Goal: Task Accomplishment & Management: Manage account settings

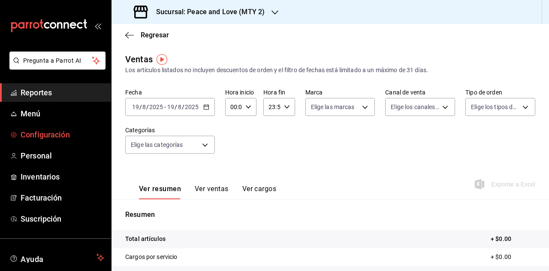
click at [52, 133] on span "Configuración" at bounding box center [63, 135] width 84 height 12
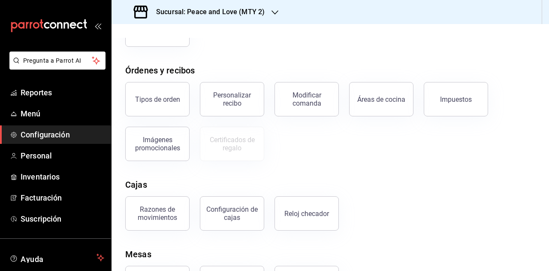
scroll to position [164, 0]
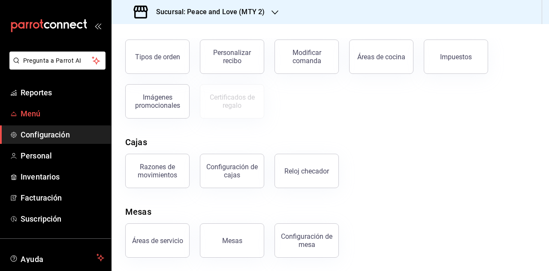
click at [32, 112] on span "Menú" at bounding box center [63, 114] width 84 height 12
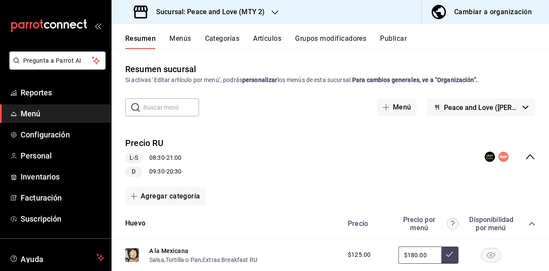
click at [185, 38] on button "Menús" at bounding box center [180, 41] width 21 height 15
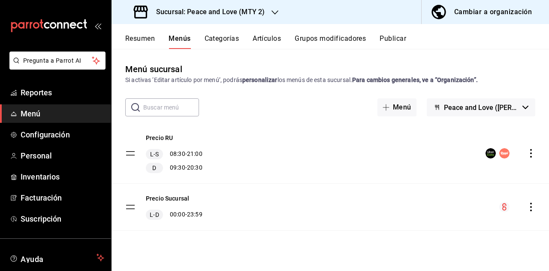
click at [221, 41] on button "Categorías" at bounding box center [222, 41] width 35 height 15
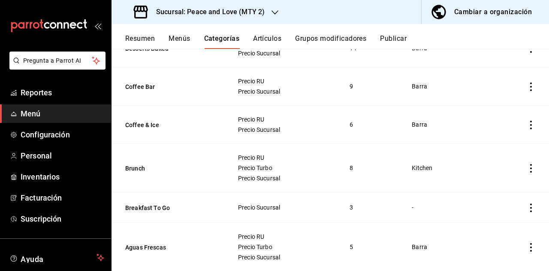
scroll to position [1161, 0]
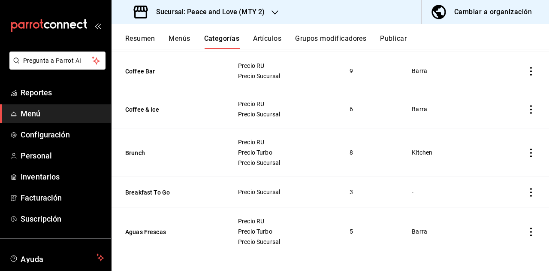
click at [139, 38] on button "Resumen" at bounding box center [140, 41] width 30 height 15
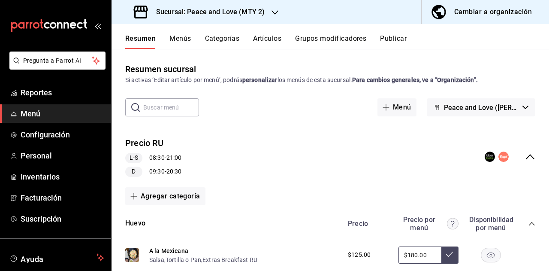
drag, startPoint x: 175, startPoint y: 33, endPoint x: 180, endPoint y: 39, distance: 8.2
click at [177, 36] on div "Resumen Menús Categorías Artículos Grupos modificadores Publicar" at bounding box center [331, 36] width 438 height 25
click at [181, 40] on button "Menús" at bounding box center [180, 41] width 21 height 15
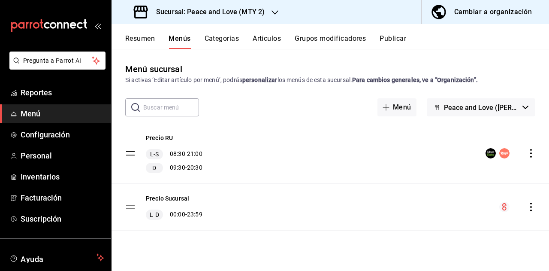
click at [224, 40] on button "Categorías" at bounding box center [222, 41] width 35 height 15
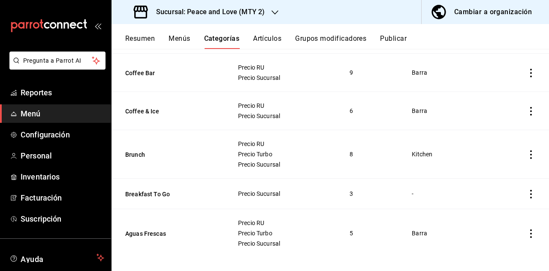
scroll to position [1161, 0]
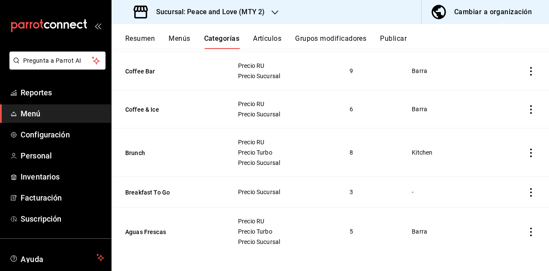
click at [527, 228] on icon "actions" at bounding box center [531, 231] width 9 height 9
click at [498, 215] on span "Editar" at bounding box center [499, 213] width 22 height 9
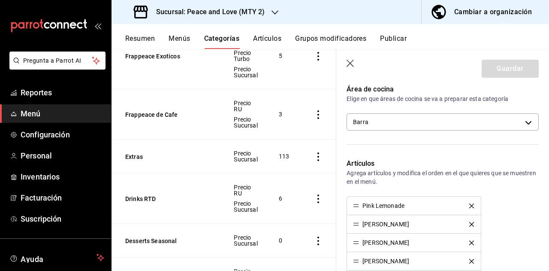
scroll to position [258, 0]
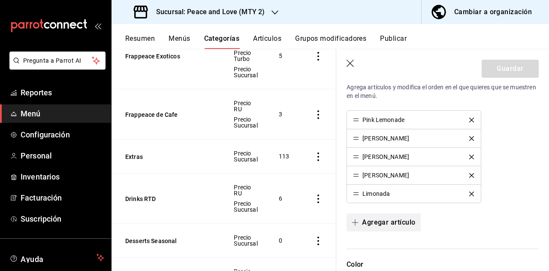
click at [388, 220] on button "Agregar artículo" at bounding box center [384, 222] width 74 height 18
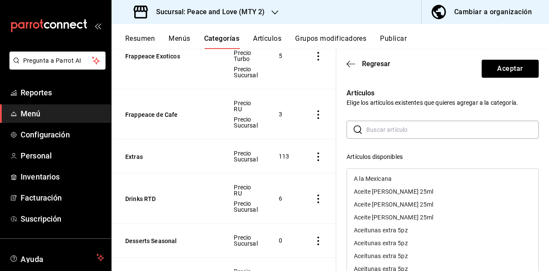
click at [402, 134] on input "text" at bounding box center [453, 129] width 173 height 17
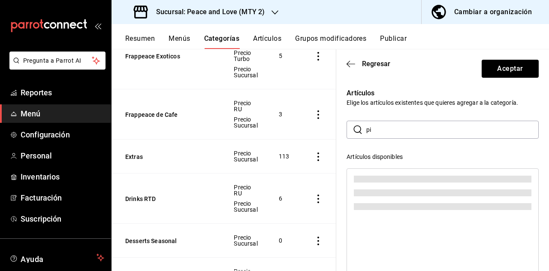
type input "p"
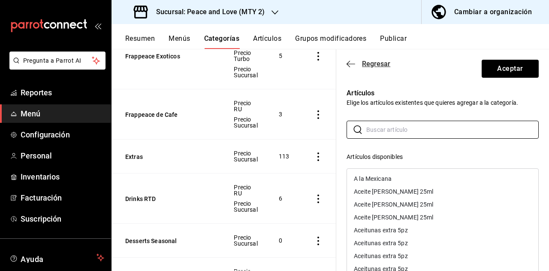
click at [352, 65] on icon "button" at bounding box center [351, 64] width 9 height 8
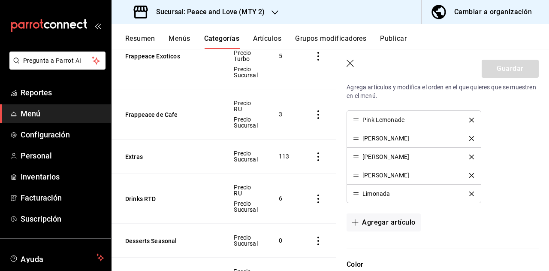
click at [350, 65] on icon "button" at bounding box center [351, 64] width 9 height 9
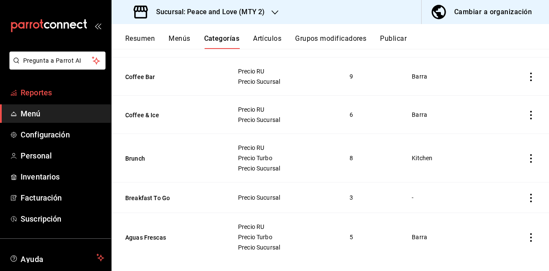
click at [50, 95] on span "Reportes" at bounding box center [63, 93] width 84 height 12
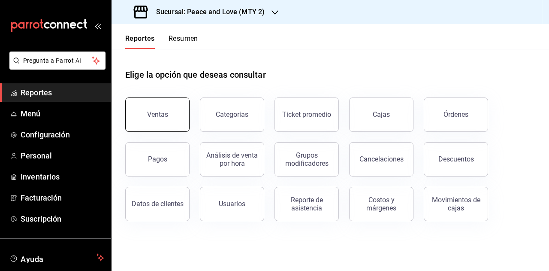
click at [165, 117] on div "Ventas" at bounding box center [157, 114] width 21 height 8
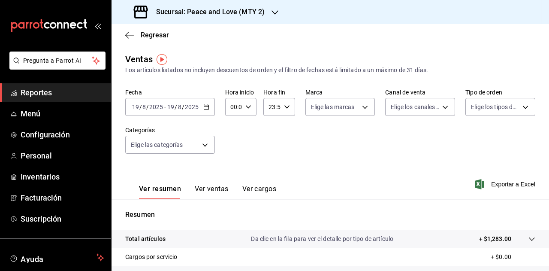
click at [250, 12] on h3 "Sucursal: Peace and Love (MTY 2)" at bounding box center [206, 12] width 115 height 10
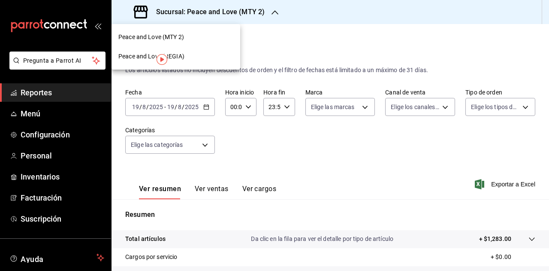
click at [206, 54] on div "Peace and Love (REGIA)" at bounding box center [175, 56] width 115 height 9
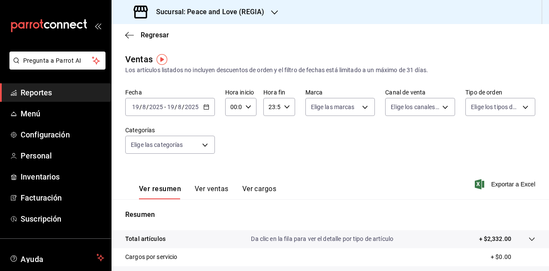
click at [254, 11] on h3 "Sucursal: Peace and Love (REGIA)" at bounding box center [206, 12] width 115 height 10
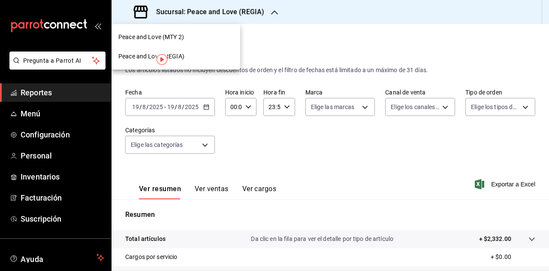
click at [195, 34] on div "Peace and Love (MTY 2)" at bounding box center [175, 37] width 115 height 9
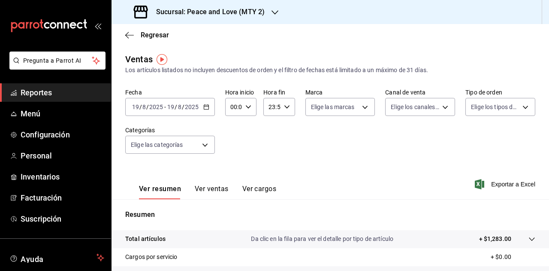
click at [39, 91] on span "Reportes" at bounding box center [63, 93] width 84 height 12
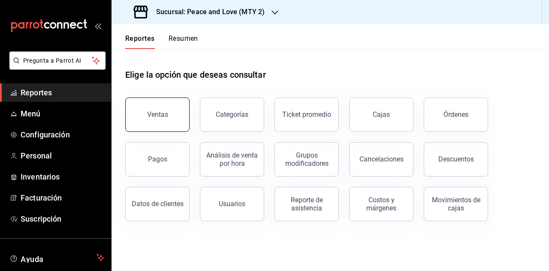
click at [155, 110] on div "Ventas" at bounding box center [157, 114] width 21 height 8
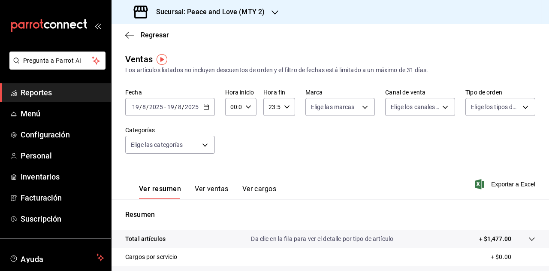
click at [273, 13] on icon "button" at bounding box center [275, 12] width 7 height 4
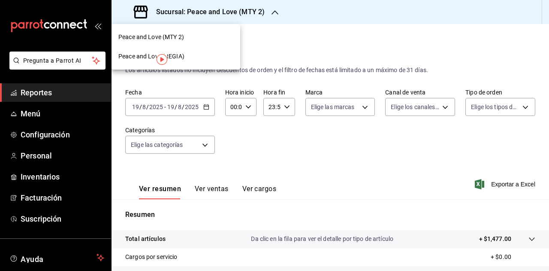
click at [198, 57] on div "Peace and Love (REGIA)" at bounding box center [175, 56] width 115 height 9
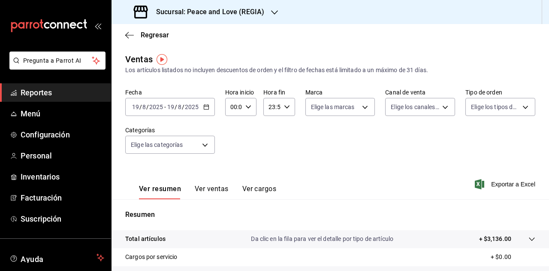
click at [254, 17] on h3 "Sucursal: Peace and Love (REGIA)" at bounding box center [206, 12] width 115 height 10
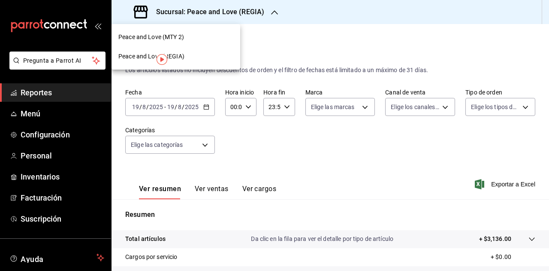
click at [190, 40] on div "Peace and Love (MTY 2)" at bounding box center [175, 37] width 115 height 9
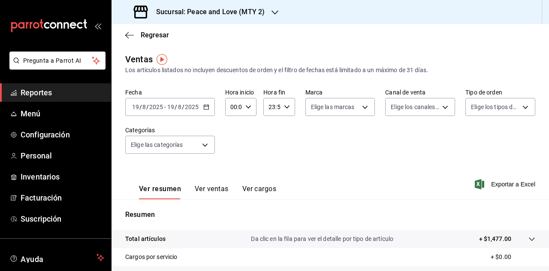
click at [272, 15] on icon "button" at bounding box center [275, 12] width 7 height 7
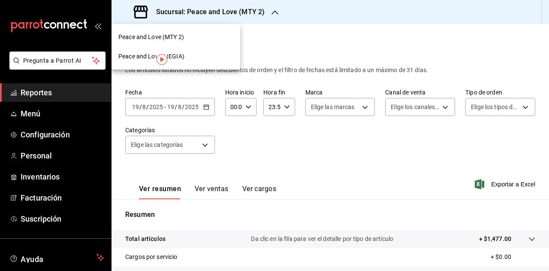
click at [174, 38] on span "Peace and Love (MTY 2)" at bounding box center [151, 37] width 66 height 9
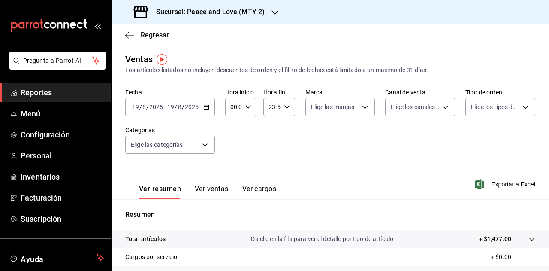
click at [239, 10] on h3 "Sucursal: Peace and Love (MTY 2)" at bounding box center [206, 12] width 115 height 10
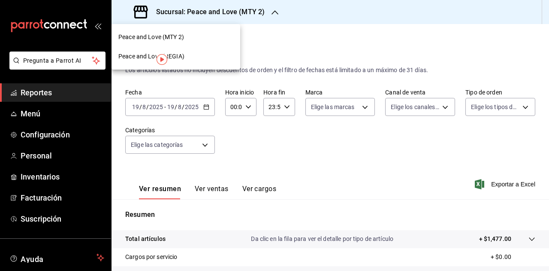
click at [200, 59] on div "Peace and Love (REGIA)" at bounding box center [175, 56] width 115 height 9
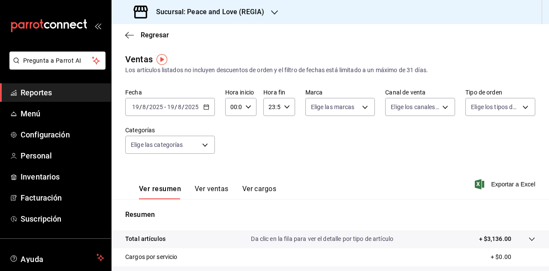
click at [249, 15] on h3 "Sucursal: Peace and Love (REGIA)" at bounding box center [206, 12] width 115 height 10
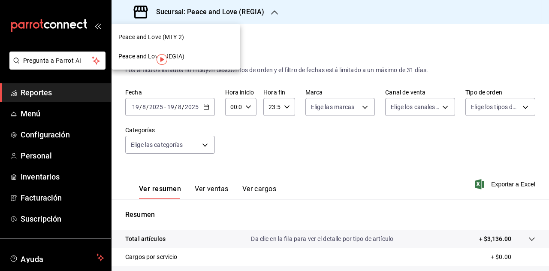
click at [185, 37] on div "Peace and Love (MTY 2)" at bounding box center [175, 37] width 115 height 9
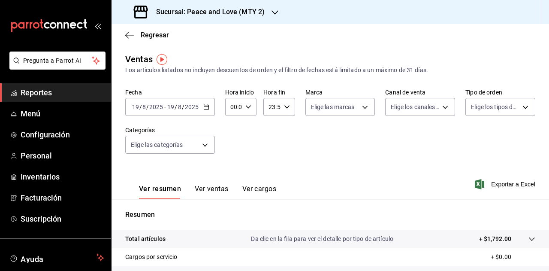
click at [257, 186] on button "Ver cargos" at bounding box center [259, 192] width 34 height 15
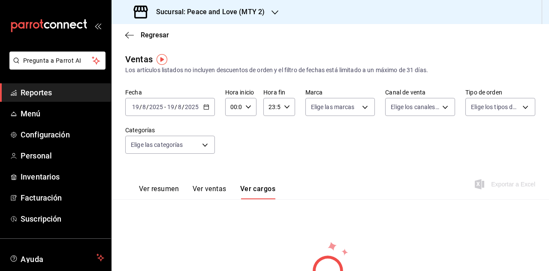
drag, startPoint x: 204, startPoint y: 190, endPoint x: 261, endPoint y: 183, distance: 57.9
click at [204, 191] on button "Ver ventas" at bounding box center [210, 192] width 34 height 15
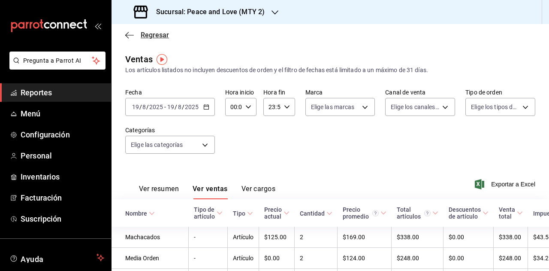
click at [129, 37] on icon "button" at bounding box center [129, 35] width 9 height 8
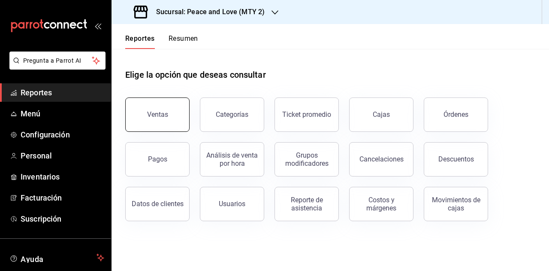
click at [151, 115] on div "Ventas" at bounding box center [157, 114] width 21 height 8
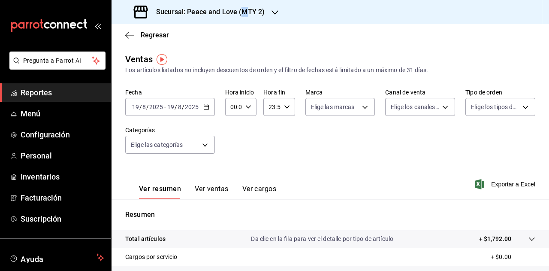
click at [243, 13] on h3 "Sucursal: Peace and Love (MTY 2)" at bounding box center [206, 12] width 115 height 10
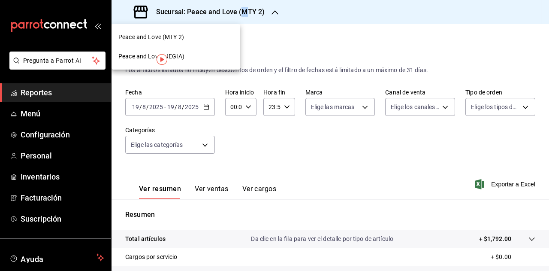
click at [206, 55] on div "Peace and Love (REGIA)" at bounding box center [175, 56] width 115 height 9
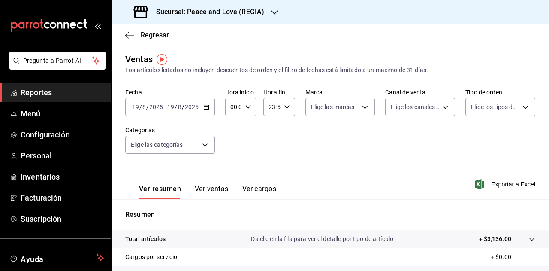
click at [251, 12] on h3 "Sucursal: Peace and Love (REGIA)" at bounding box center [206, 12] width 115 height 10
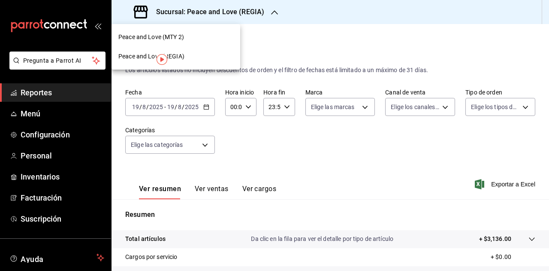
click at [201, 34] on div "Peace and Love (MTY 2)" at bounding box center [175, 37] width 115 height 9
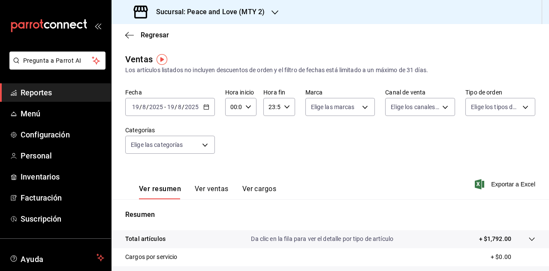
click at [269, 15] on div "Sucursal: Peace and Love (MTY 2)" at bounding box center [200, 12] width 164 height 24
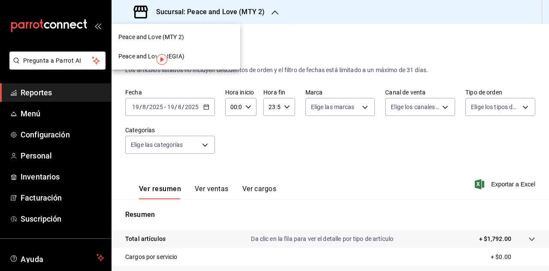
click at [169, 34] on span "Peace and Love (MTY 2)" at bounding box center [151, 37] width 66 height 9
